Goal: Find specific page/section: Find specific page/section

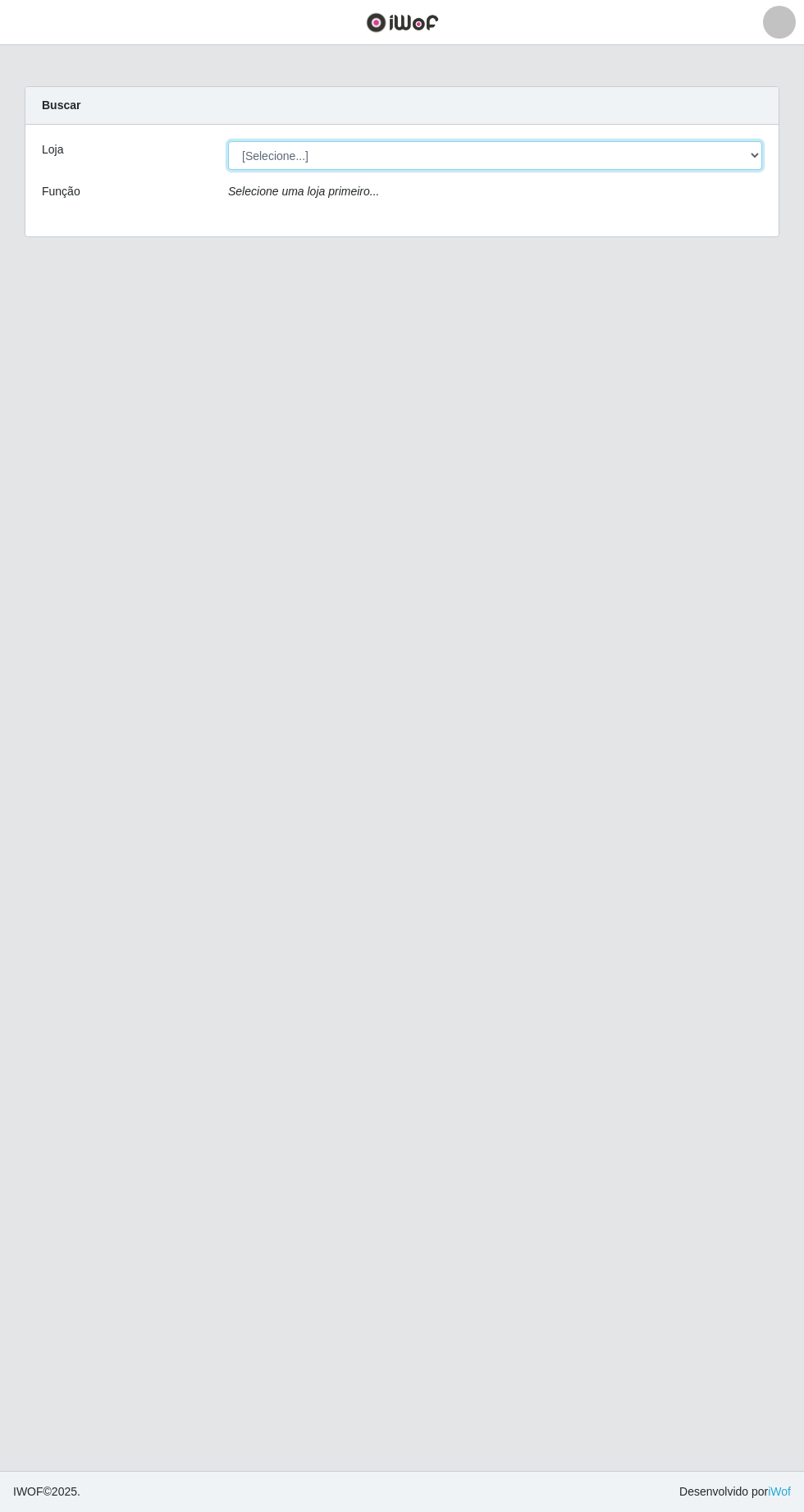
click at [375, 153] on select "[Selecione...] Sempre Tem - [GEOGRAPHIC_DATA]" at bounding box center [495, 156] width 534 height 28
select select "508"
click at [228, 142] on select "[Selecione...] Sempre Tem - [GEOGRAPHIC_DATA]" at bounding box center [495, 156] width 534 height 28
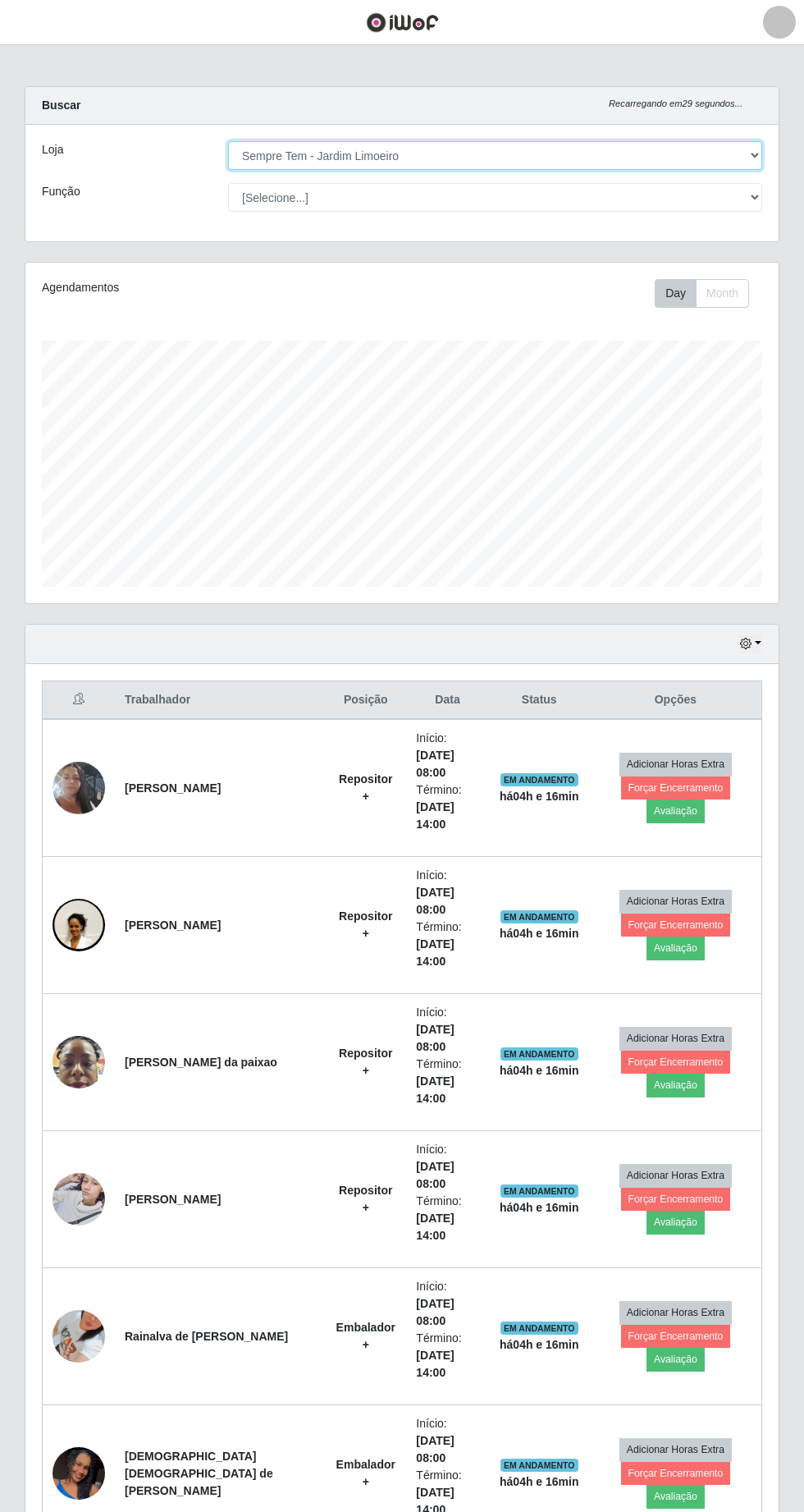
scroll to position [340, 753]
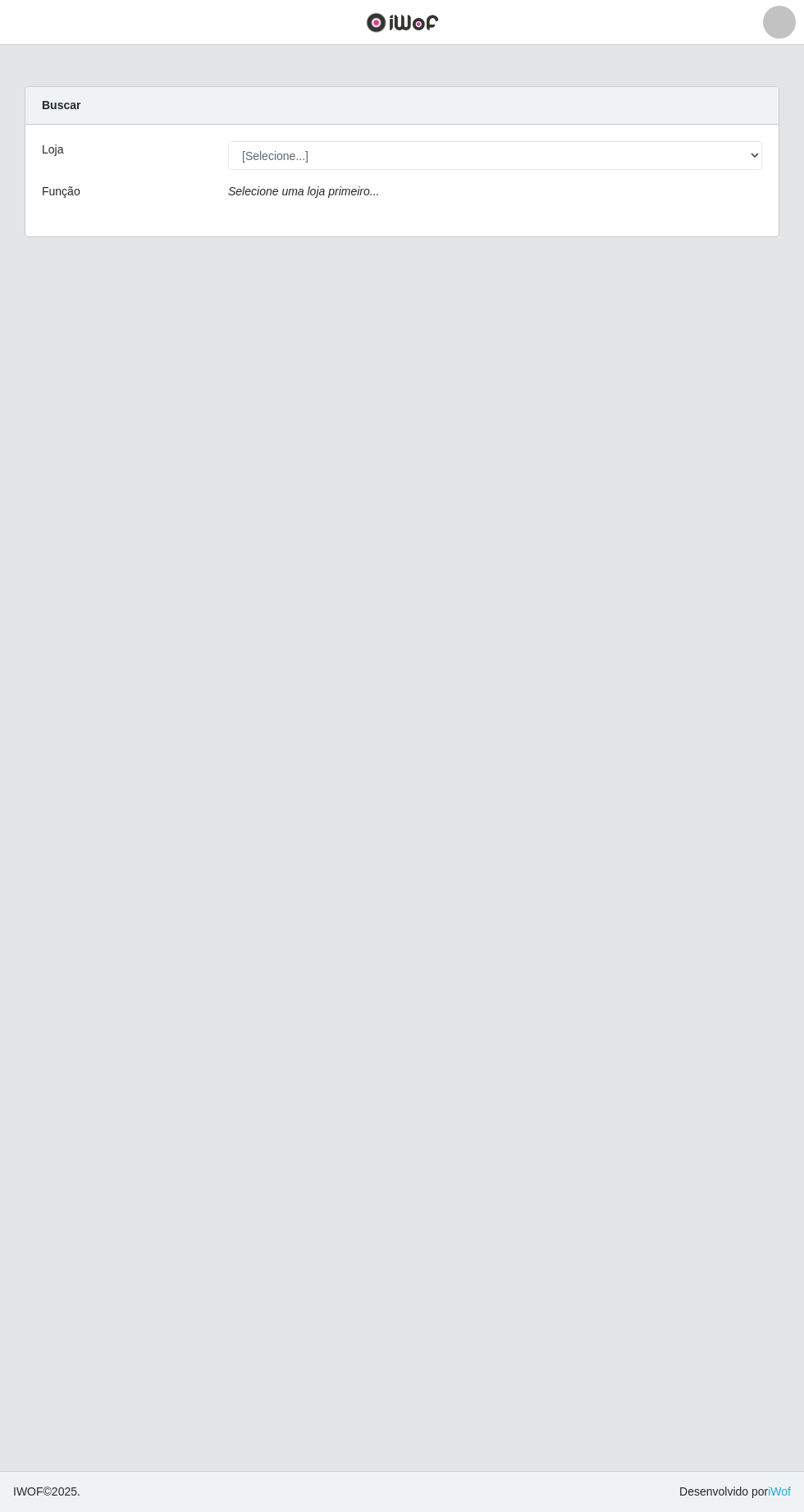
click at [774, 15] on div at bounding box center [779, 22] width 33 height 33
click at [665, 352] on main "Carregando... Buscar Loja [Selecione...] Sempre Tem - Jardim Limoeiro Função Se…" at bounding box center [402, 758] width 804 height 1426
